Goal: Task Accomplishment & Management: Manage account settings

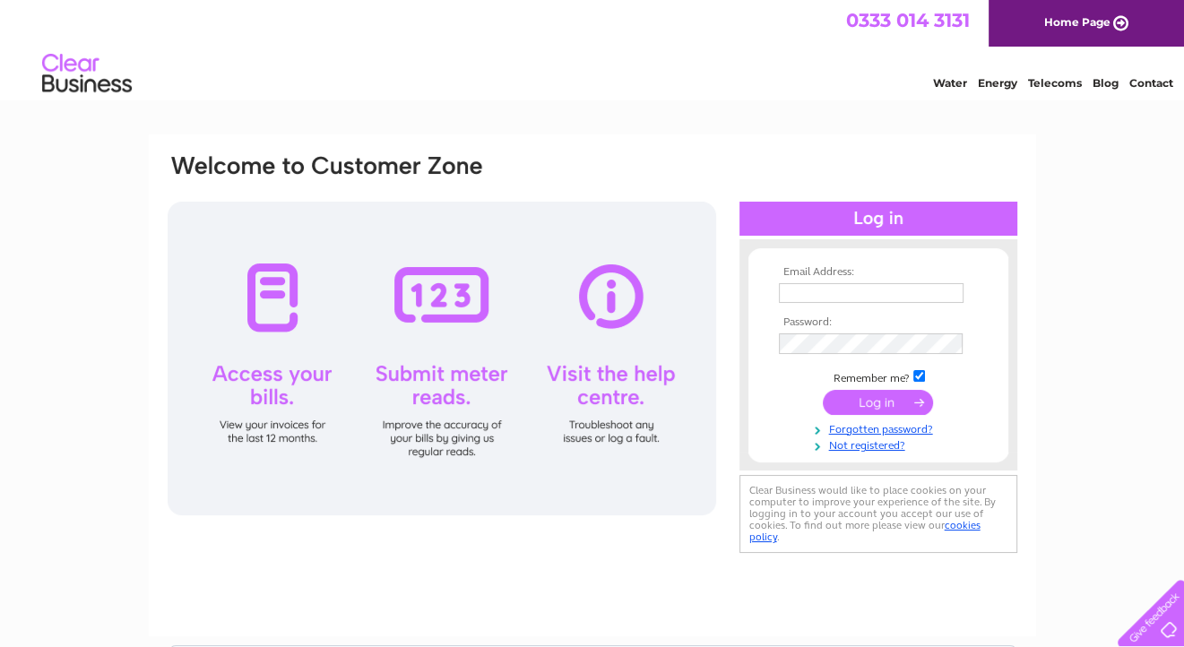
type input "garrows@dialstart.net"
click at [875, 403] on input "submit" at bounding box center [878, 402] width 110 height 25
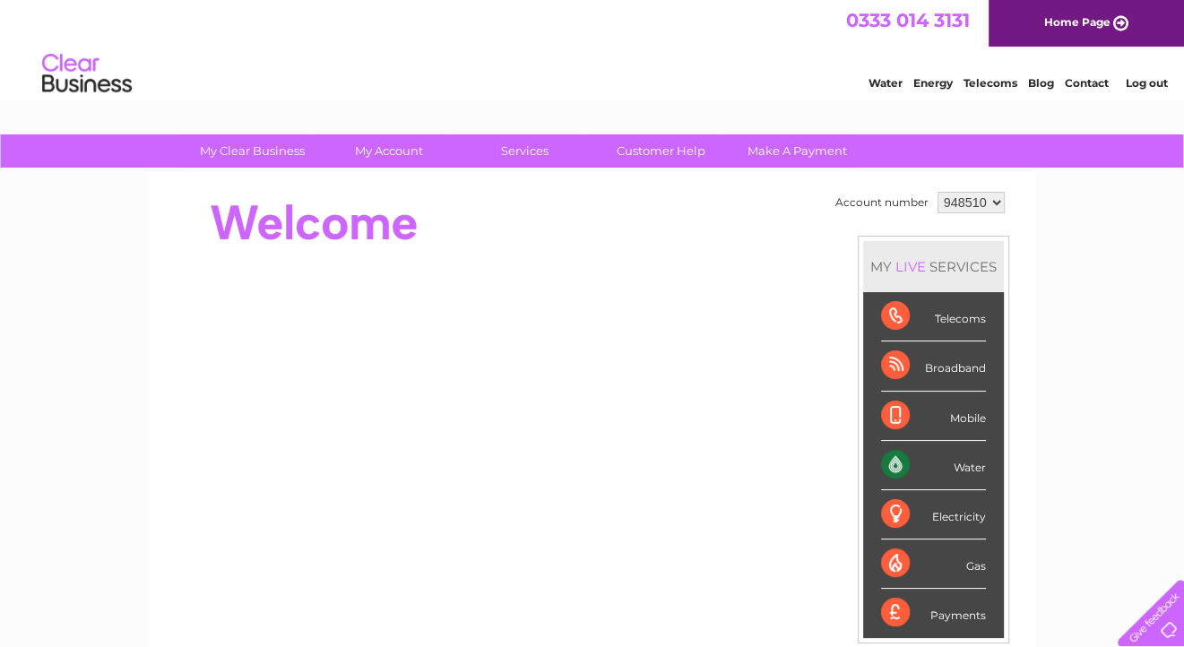
click at [902, 459] on div "Water" at bounding box center [933, 465] width 105 height 49
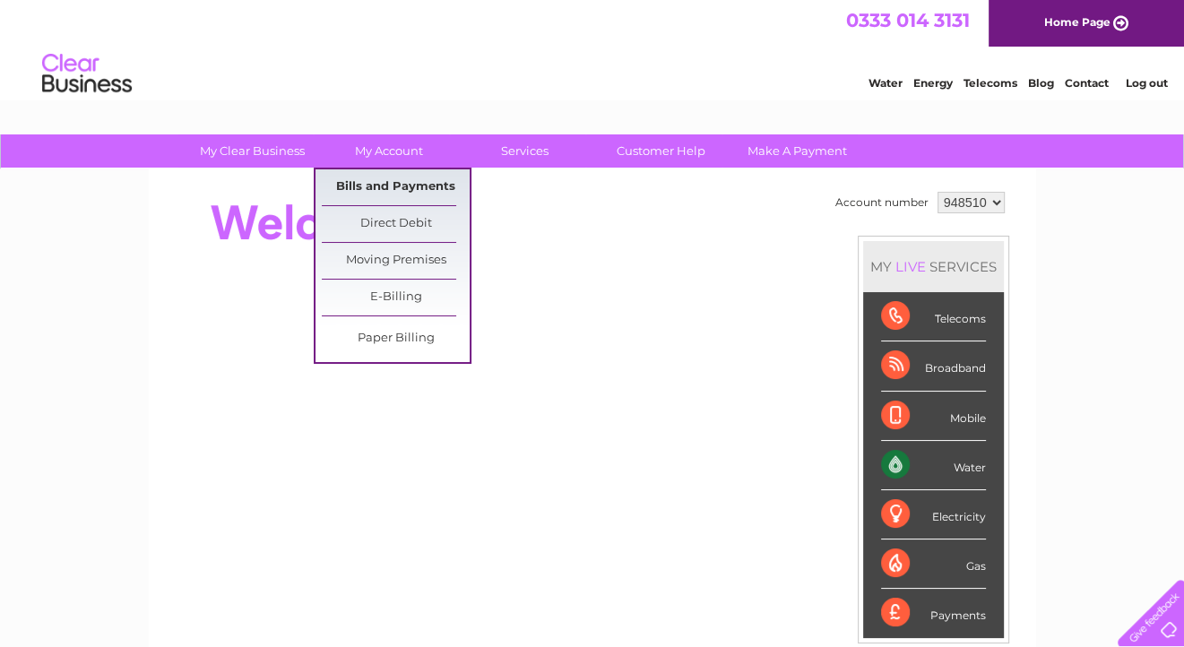
click at [380, 186] on link "Bills and Payments" at bounding box center [396, 187] width 148 height 36
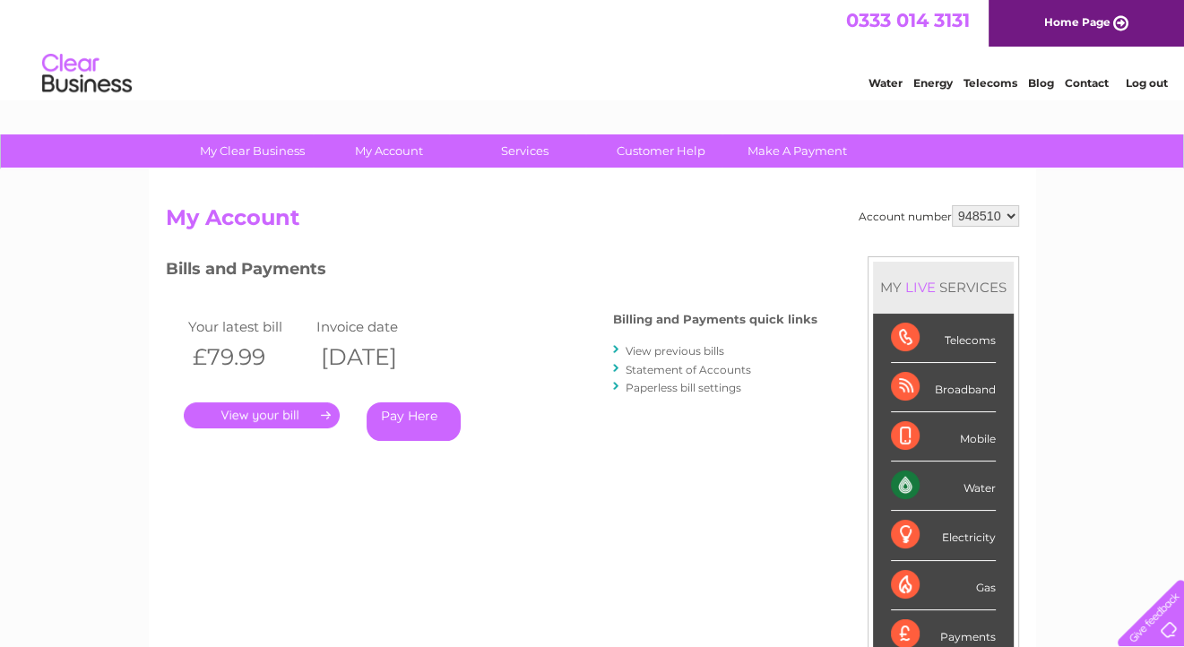
click at [289, 412] on link "." at bounding box center [262, 415] width 156 height 26
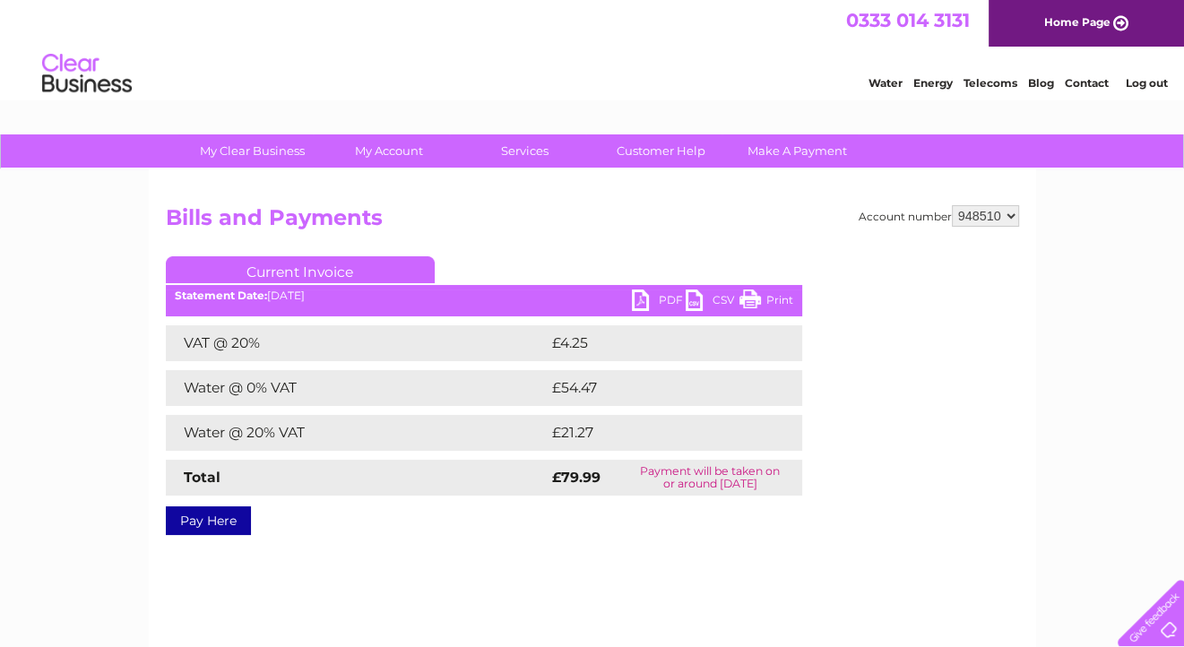
click at [644, 299] on link "PDF" at bounding box center [659, 303] width 54 height 26
click at [696, 300] on link "CSV" at bounding box center [713, 303] width 54 height 26
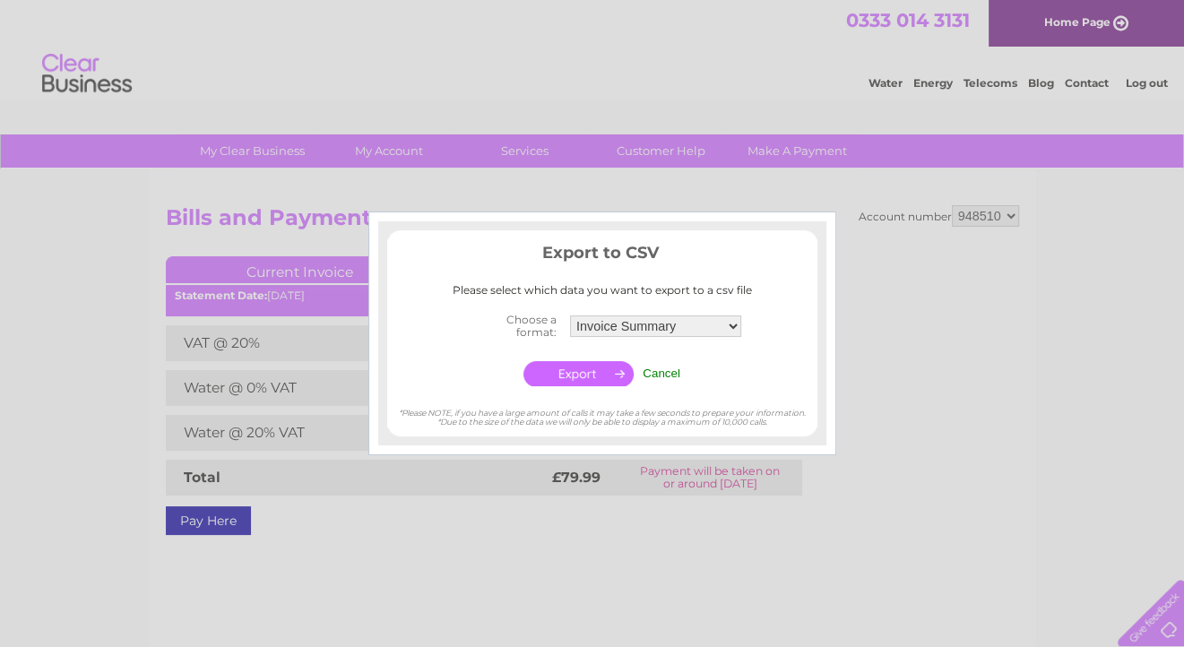
click at [857, 302] on div at bounding box center [592, 323] width 1184 height 647
click at [672, 373] on input "Cancel" at bounding box center [662, 373] width 38 height 13
